Goal: Task Accomplishment & Management: Manage account settings

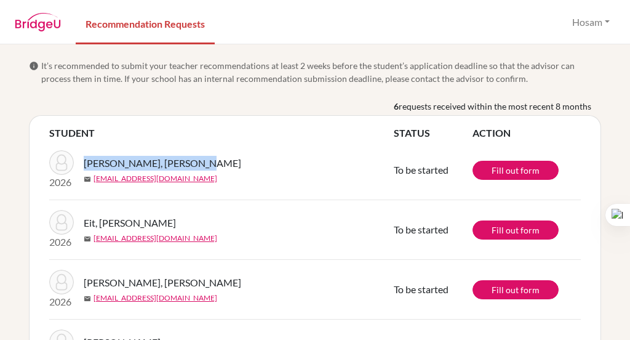
drag, startPoint x: 199, startPoint y: 159, endPoint x: 84, endPoint y: 161, distance: 114.5
click at [84, 161] on div "[PERSON_NAME], [PERSON_NAME]" at bounding box center [243, 163] width 319 height 15
copy span "[PERSON_NAME], [PERSON_NAME]"
click at [209, 161] on div "[PERSON_NAME], [PERSON_NAME]" at bounding box center [243, 163] width 319 height 15
drag, startPoint x: 209, startPoint y: 161, endPoint x: 86, endPoint y: 161, distance: 123.1
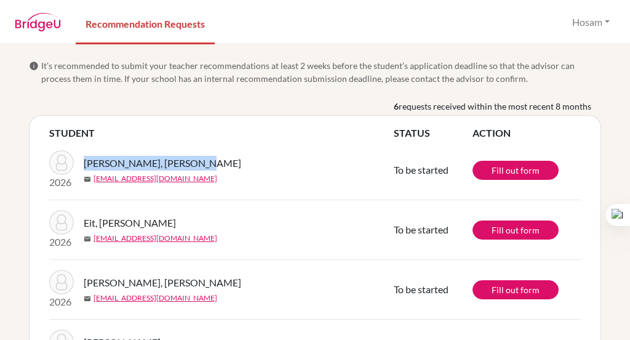
click at [86, 161] on div "[PERSON_NAME], [PERSON_NAME]" at bounding box center [243, 163] width 319 height 15
copy span "[PERSON_NAME], [PERSON_NAME]"
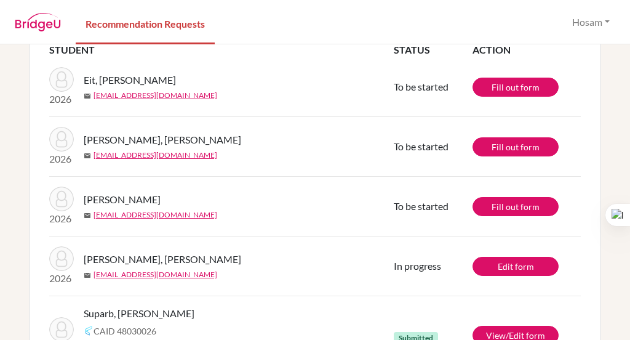
scroll to position [81, 0]
